Goal: Entertainment & Leisure: Consume media (video, audio)

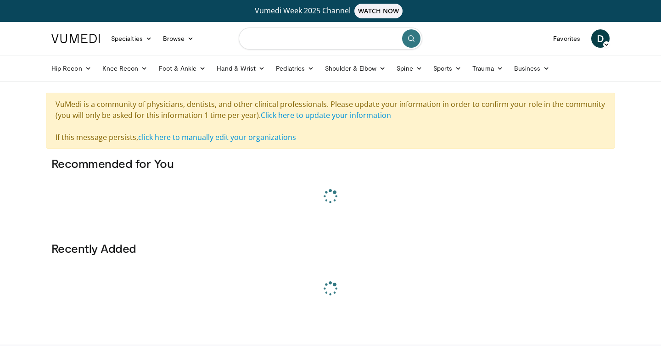
click at [335, 40] on input "Search topics, interventions" at bounding box center [331, 39] width 184 height 22
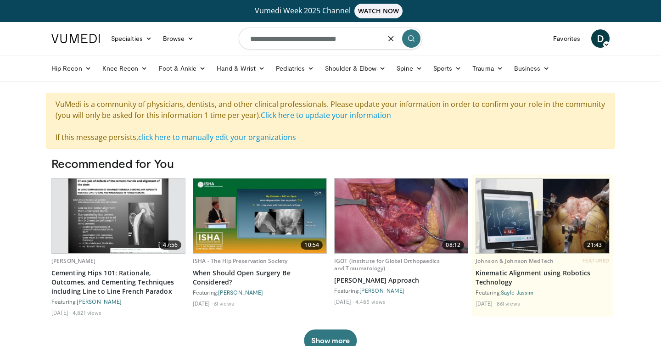
type input "**********"
click at [327, 39] on input "**********" at bounding box center [331, 39] width 184 height 22
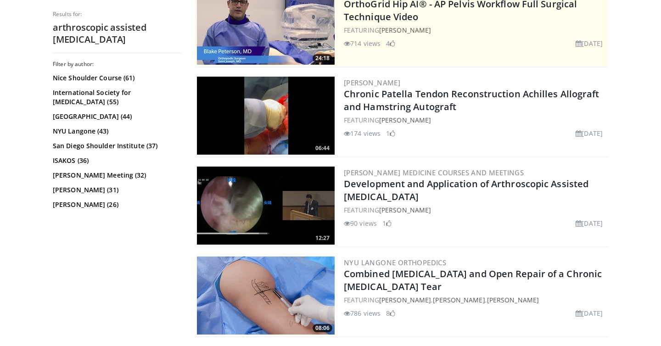
scroll to position [357, 0]
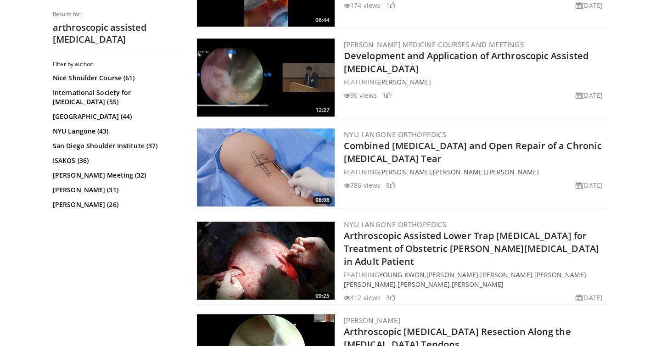
click at [259, 175] on img at bounding box center [266, 168] width 138 height 78
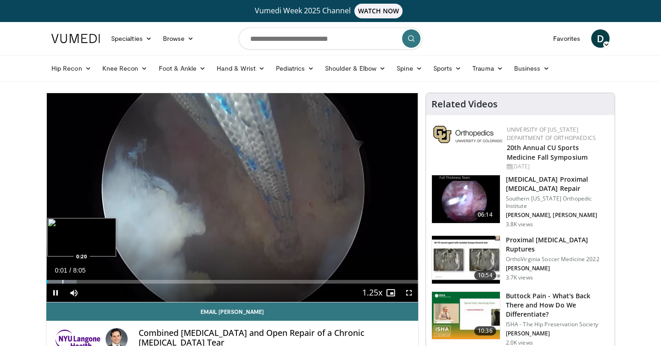
click at [63, 280] on div "Progress Bar" at bounding box center [62, 282] width 1 height 4
click at [75, 280] on div "Progress Bar" at bounding box center [74, 282] width 1 height 4
click at [87, 279] on div "Loaded : 18.57% 0:37 0:53" at bounding box center [232, 279] width 372 height 9
click at [95, 279] on div "Loaded : 24.52% 1:03 1:03" at bounding box center [232, 279] width 372 height 9
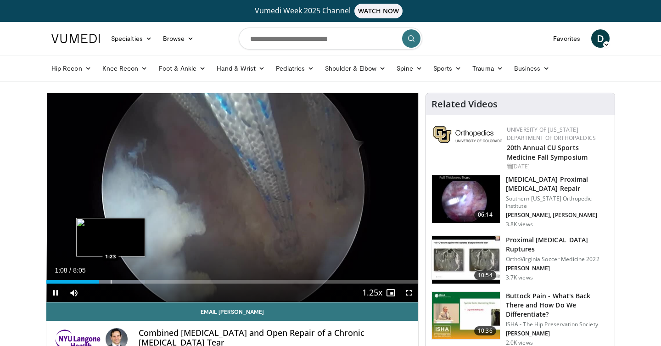
click at [111, 278] on div "Loaded : 26.57% 1:08 1:23" at bounding box center [232, 279] width 372 height 9
click at [126, 279] on div "Loaded : 30.65% 1:25 1:43" at bounding box center [232, 279] width 372 height 9
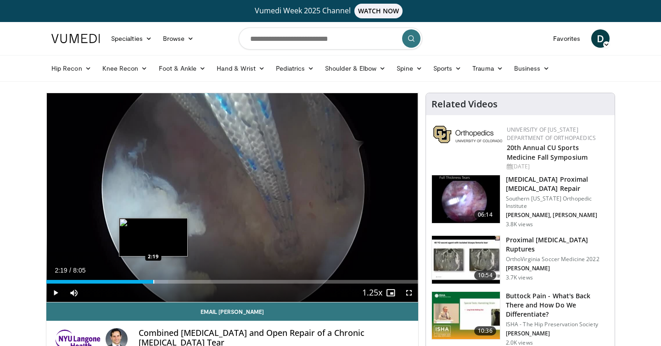
click at [153, 280] on div "Progress Bar" at bounding box center [153, 282] width 1 height 4
click at [164, 279] on div "Loaded : 34.74% 2:20 2:33" at bounding box center [232, 279] width 372 height 9
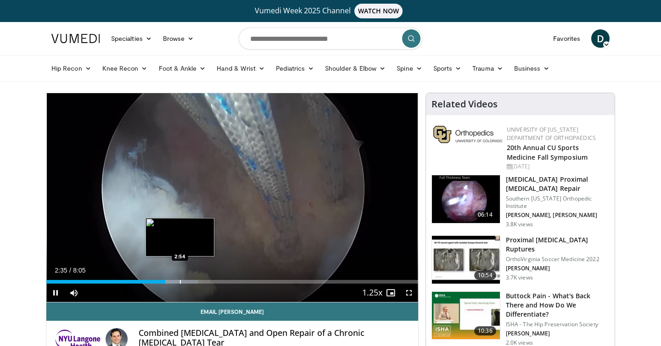
click at [180, 278] on div "Loaded : 40.88% 2:35 2:54" at bounding box center [232, 279] width 372 height 9
click at [201, 281] on div "Progress Bar" at bounding box center [200, 282] width 1 height 4
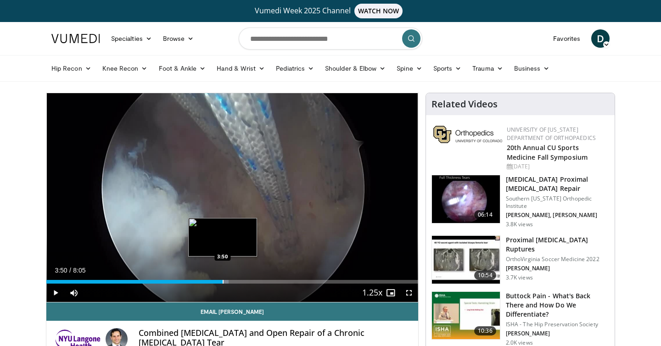
click at [223, 281] on div "Progress Bar" at bounding box center [223, 282] width 1 height 4
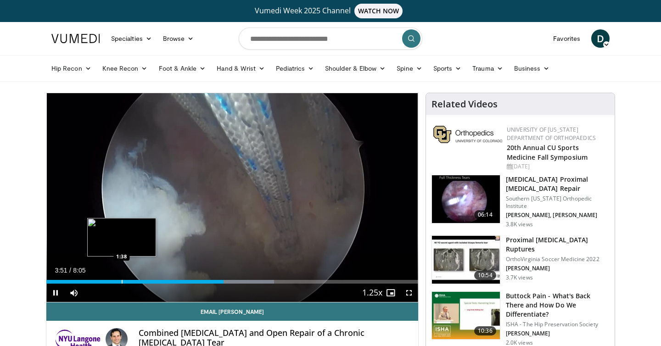
click at [122, 283] on div "Progress Bar" at bounding box center [122, 282] width 1 height 4
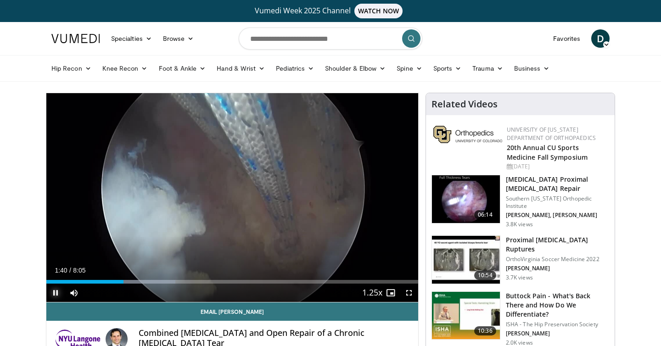
click at [57, 293] on span "Video Player" at bounding box center [55, 293] width 18 height 18
click at [55, 281] on div "Loaded : 34.74% 1:41 0:11" at bounding box center [232, 282] width 372 height 4
click at [244, 198] on icon "Video Player" at bounding box center [233, 198] width 26 height 26
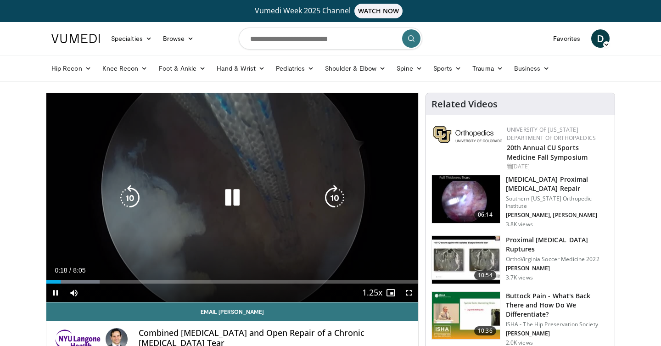
click at [238, 197] on icon "Video Player" at bounding box center [233, 198] width 26 height 26
